Goal: Task Accomplishment & Management: Use online tool/utility

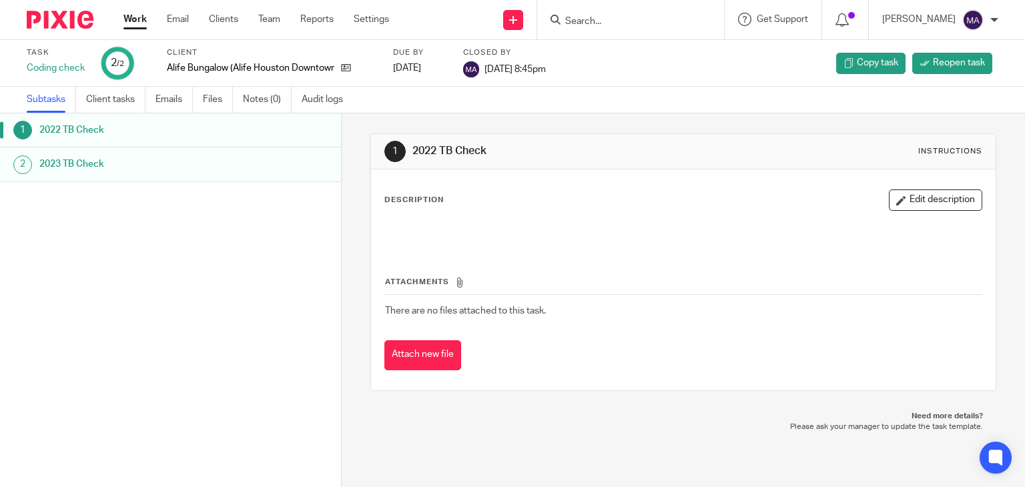
click at [136, 17] on link "Work" at bounding box center [135, 19] width 23 height 13
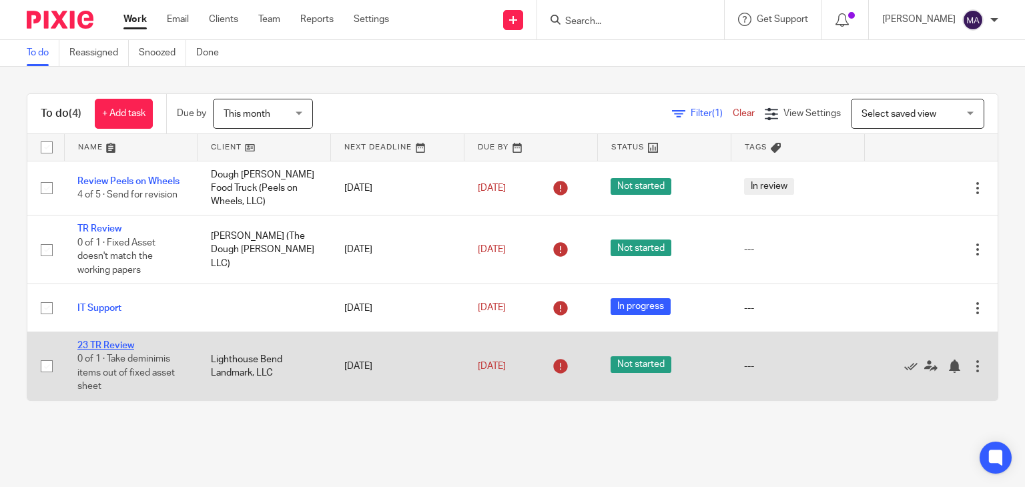
click at [112, 341] on link "23 TR Review" at bounding box center [105, 345] width 57 height 9
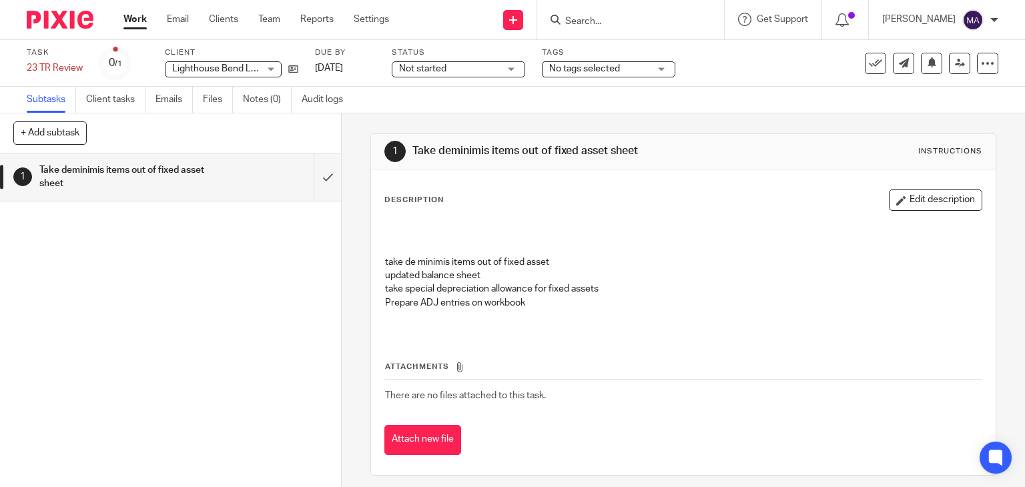
click at [141, 16] on link "Work" at bounding box center [135, 19] width 23 height 13
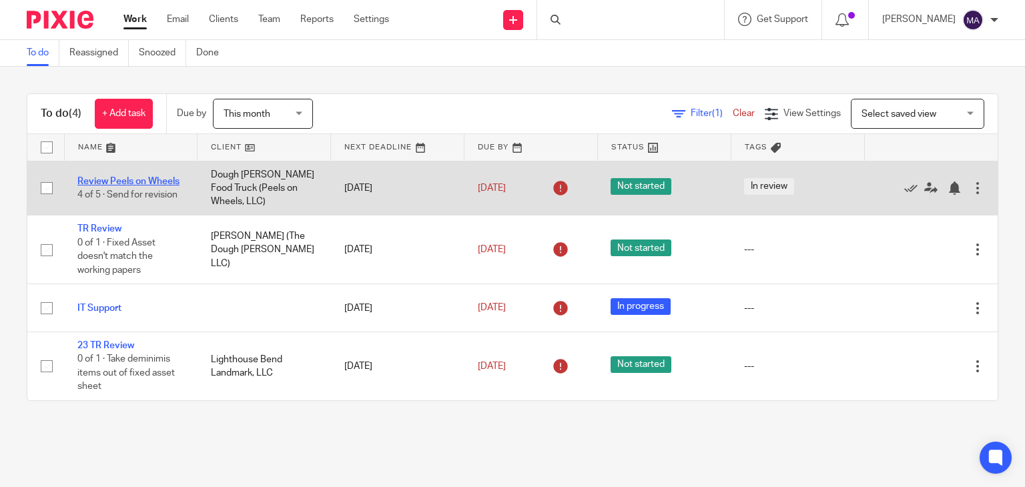
click at [138, 177] on link "Review Peels on Wheels" at bounding box center [128, 181] width 102 height 9
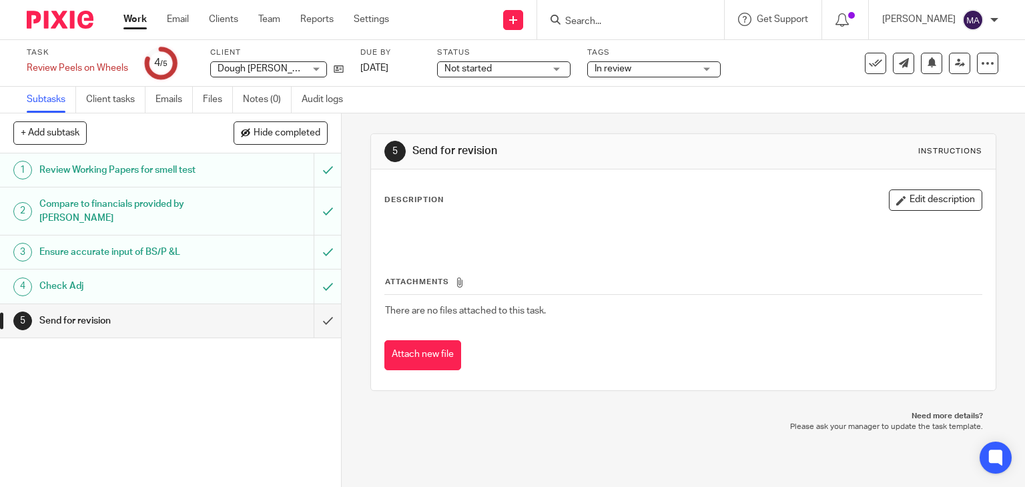
click at [136, 20] on link "Work" at bounding box center [135, 19] width 23 height 13
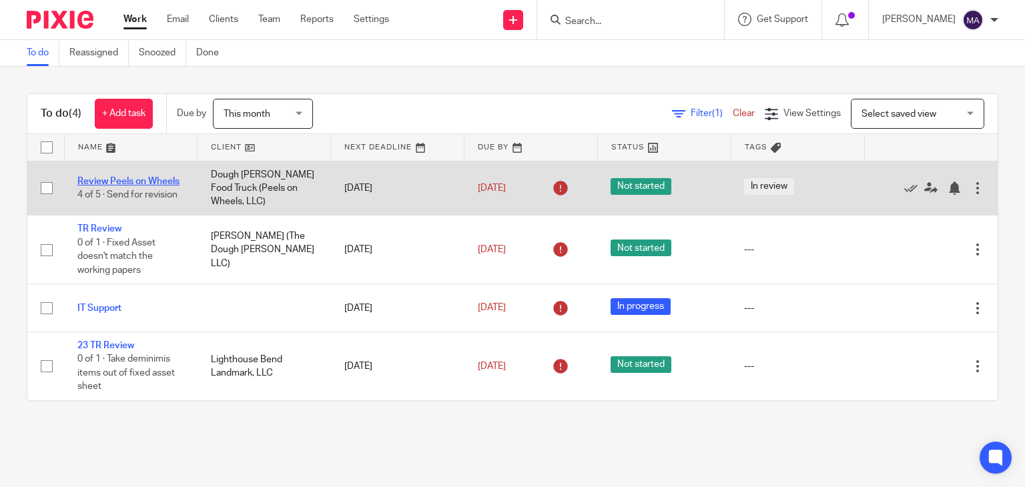
click at [137, 177] on link "Review Peels on Wheels" at bounding box center [128, 181] width 102 height 9
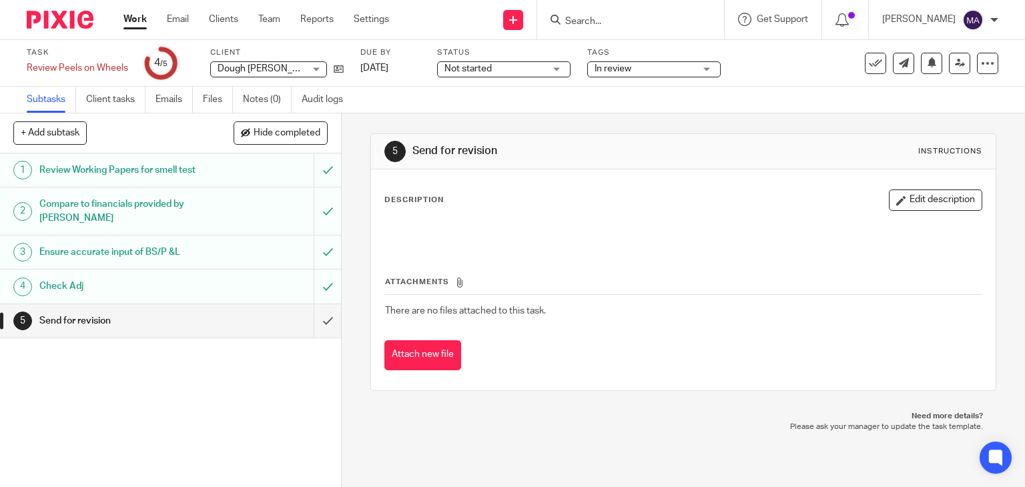
click at [204, 282] on h1 "Check Adj" at bounding box center [126, 286] width 174 height 20
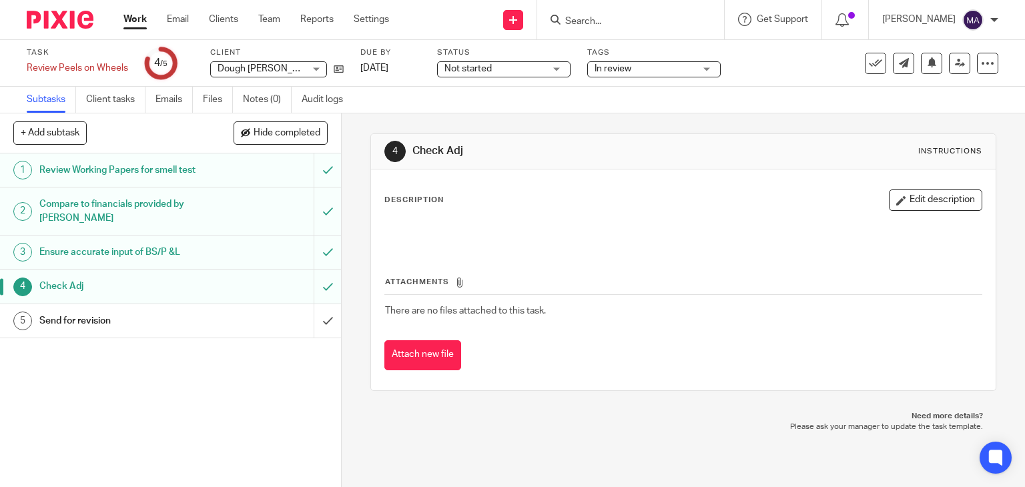
click at [133, 14] on link "Work" at bounding box center [135, 19] width 23 height 13
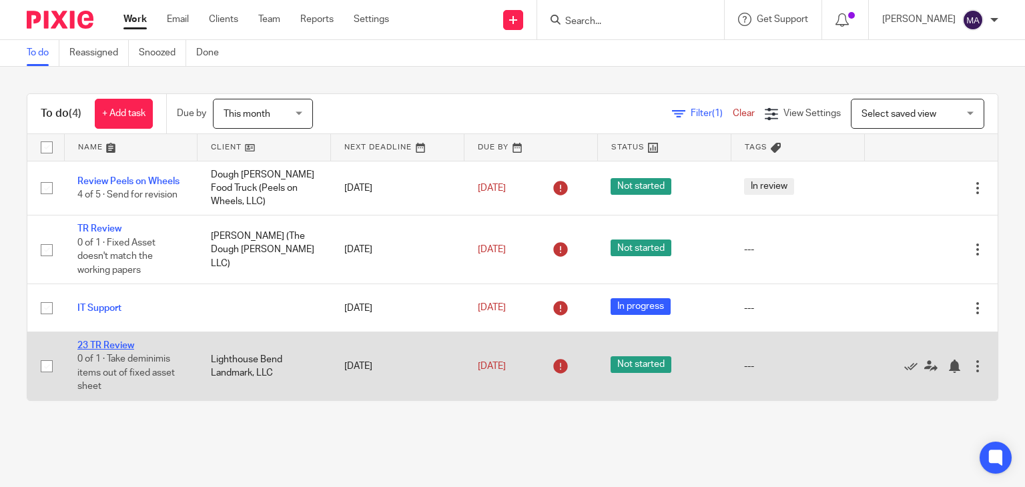
click at [117, 341] on link "23 TR Review" at bounding box center [105, 345] width 57 height 9
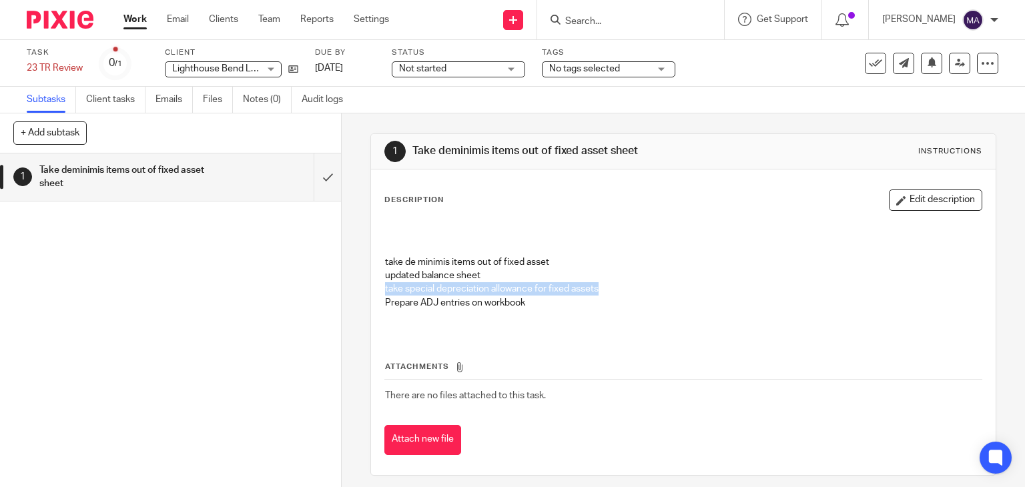
drag, startPoint x: 597, startPoint y: 291, endPoint x: 373, endPoint y: 289, distance: 225.0
click at [373, 289] on div "Description Edit description take de minimis items out of fixed asset updated b…" at bounding box center [684, 323] width 626 height 306
copy p "take special depreciation allowance for fixed assets"
click at [130, 17] on link "Work" at bounding box center [135, 19] width 23 height 13
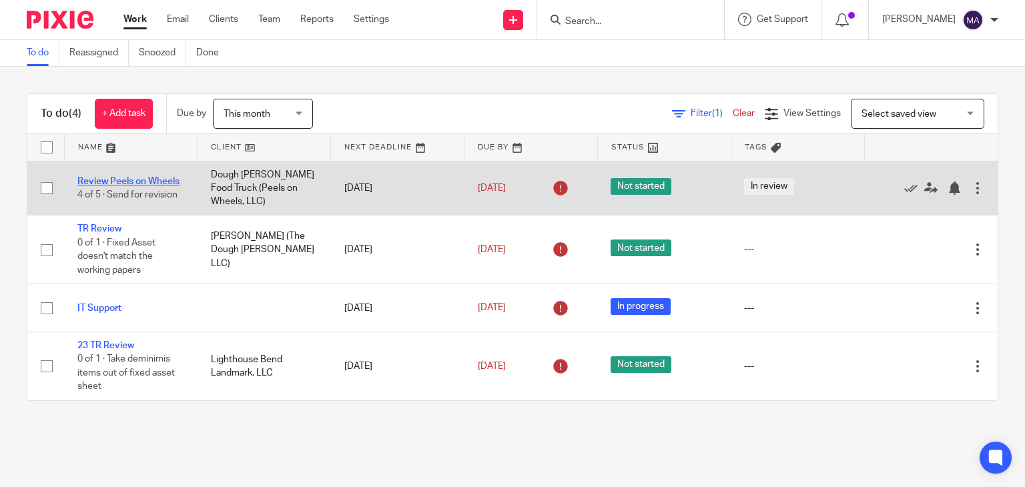
click at [156, 180] on link "Review Peels on Wheels" at bounding box center [128, 181] width 102 height 9
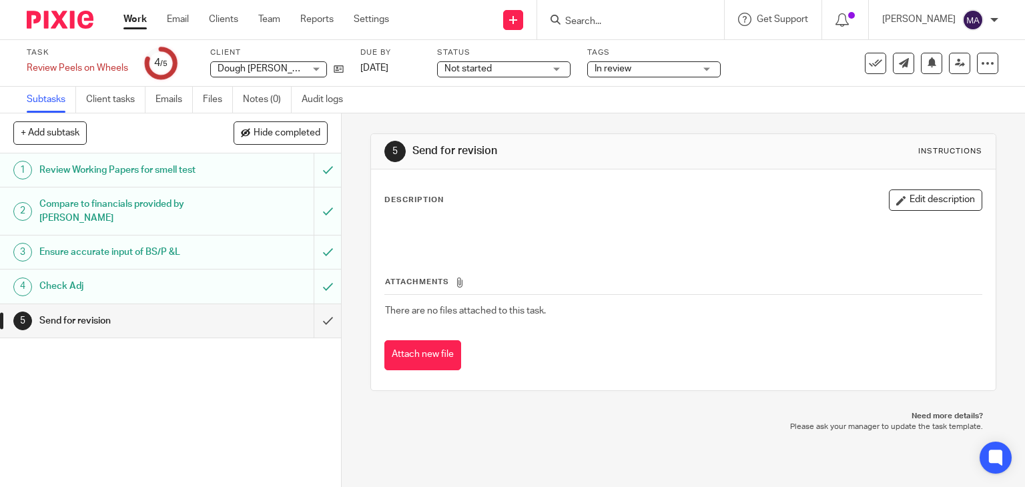
click at [130, 20] on link "Work" at bounding box center [135, 19] width 23 height 13
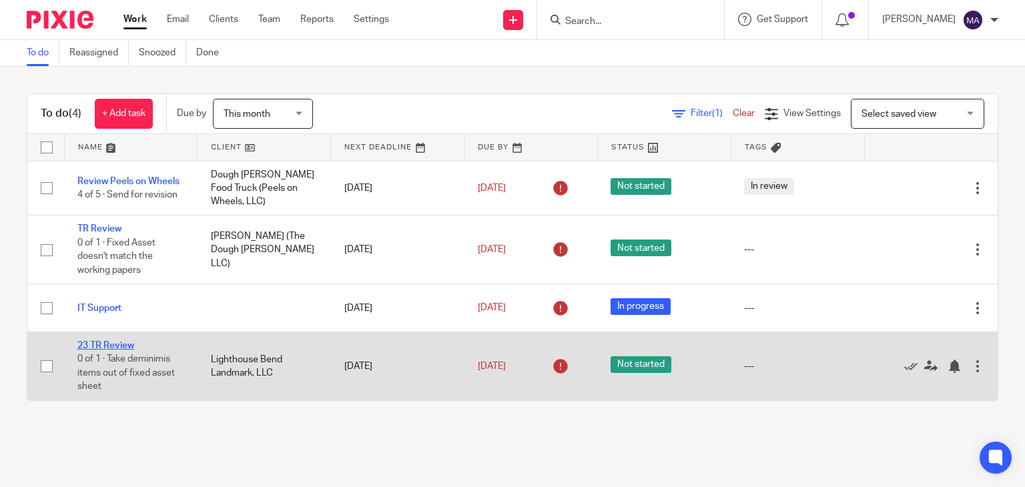
click at [93, 341] on link "23 TR Review" at bounding box center [105, 345] width 57 height 9
